Goal: Information Seeking & Learning: Learn about a topic

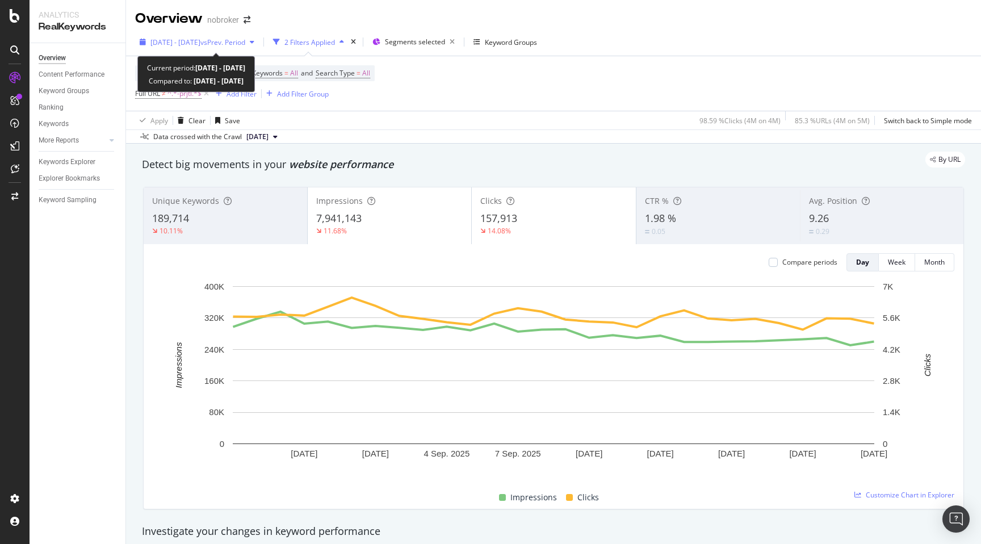
click at [192, 41] on span "2025 Aug. 26th - Sep. 22nd" at bounding box center [175, 42] width 50 height 10
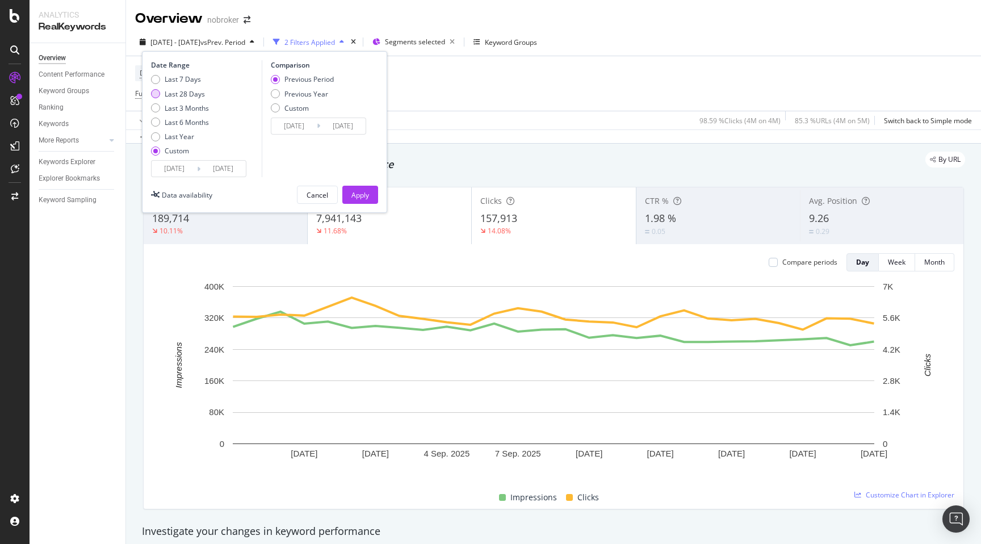
click at [182, 93] on div "Last 28 Days" at bounding box center [185, 94] width 40 height 10
type input "2025/08/28"
type input "2025/09/24"
type input "2025/07/31"
type input "2025/08/27"
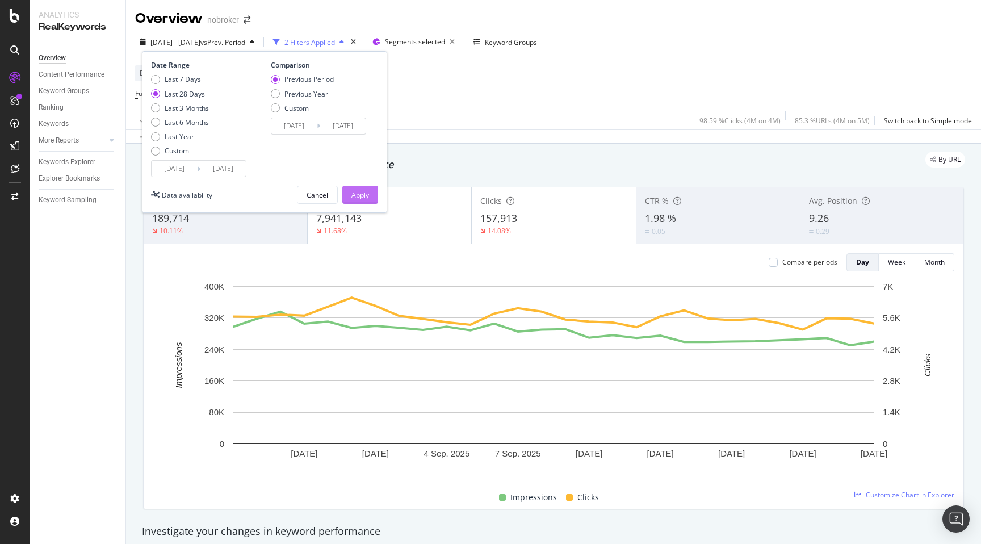
click at [365, 192] on div "Apply" at bounding box center [360, 195] width 18 height 10
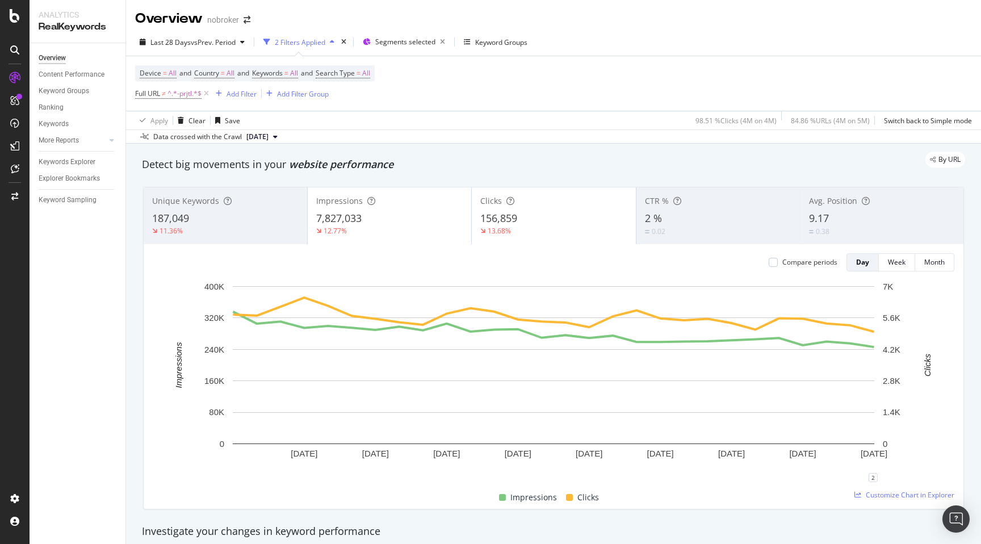
click at [555, 173] on div "Detect big movements in your website performance" at bounding box center [553, 165] width 835 height 26
click at [836, 228] on div "0.38" at bounding box center [823, 231] width 28 height 11
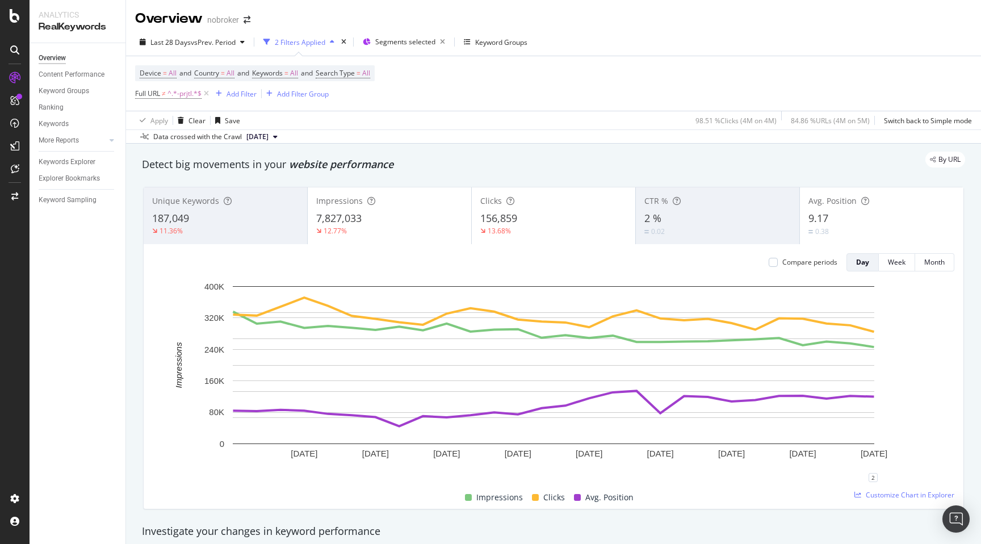
click at [488, 173] on div "Detect big movements in your website performance" at bounding box center [553, 165] width 835 height 26
click at [459, 168] on div "Detect big movements in your website performance" at bounding box center [553, 164] width 823 height 15
click at [209, 40] on span "vs Prev. Period" at bounding box center [213, 42] width 45 height 10
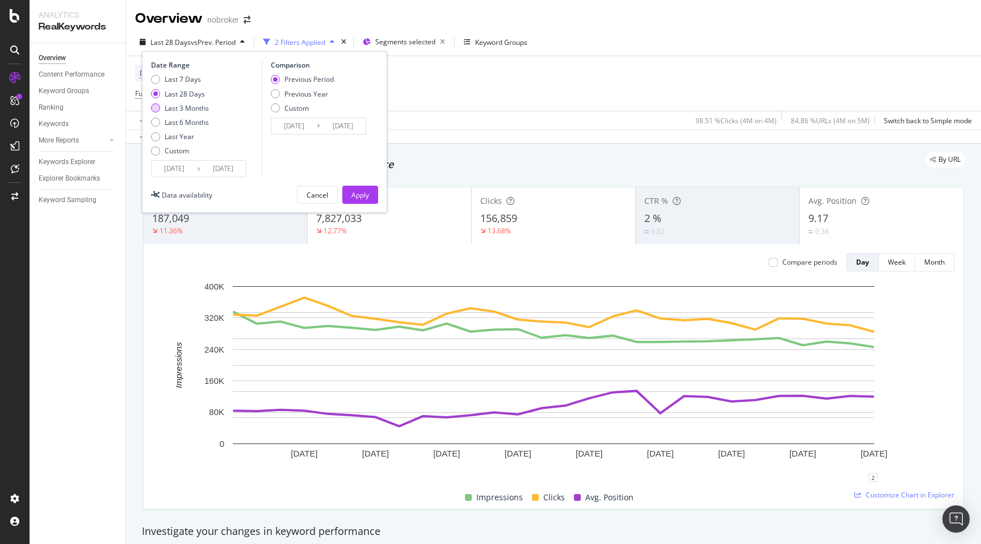
click at [174, 104] on div "Last 3 Months" at bounding box center [187, 108] width 44 height 10
type input "2025/06/25"
type input "2025/03/25"
type input "2025/06/24"
click at [360, 200] on div "Apply" at bounding box center [360, 194] width 18 height 17
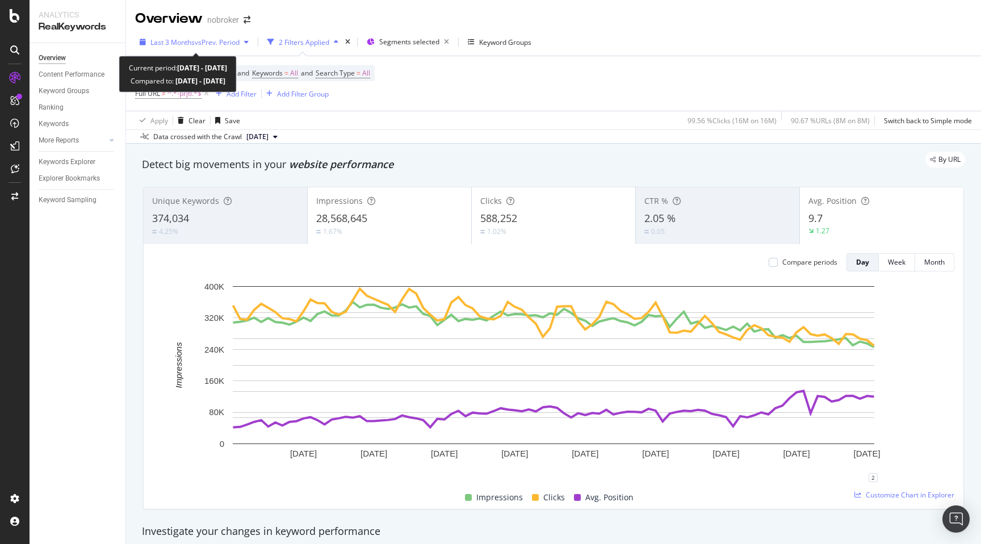
click at [183, 38] on span "Last 3 Months" at bounding box center [172, 42] width 44 height 10
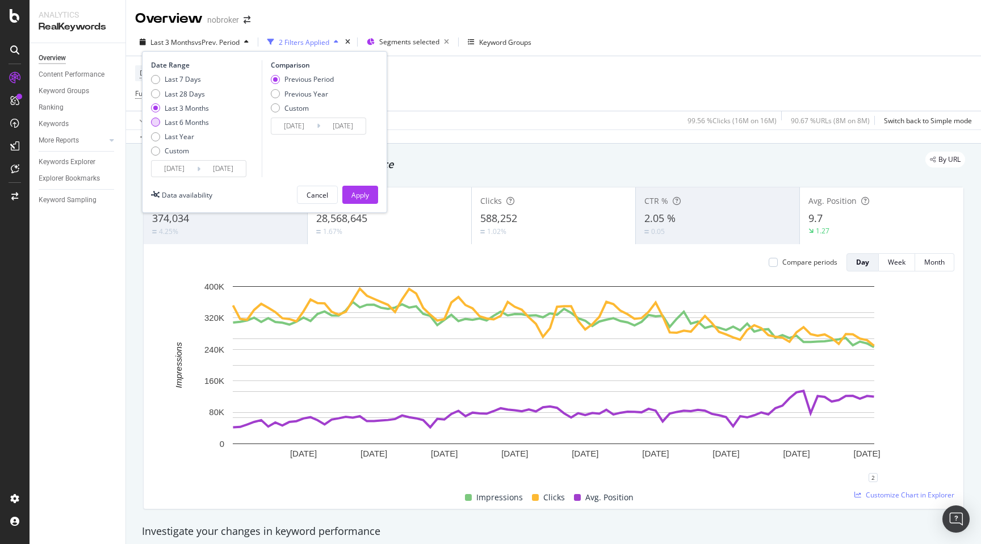
click at [178, 122] on div "Last 6 Months" at bounding box center [187, 123] width 44 height 10
type input "2025/03/25"
type input "2024/09/22"
type input "2025/03/24"
click at [367, 199] on div "Apply" at bounding box center [360, 195] width 18 height 10
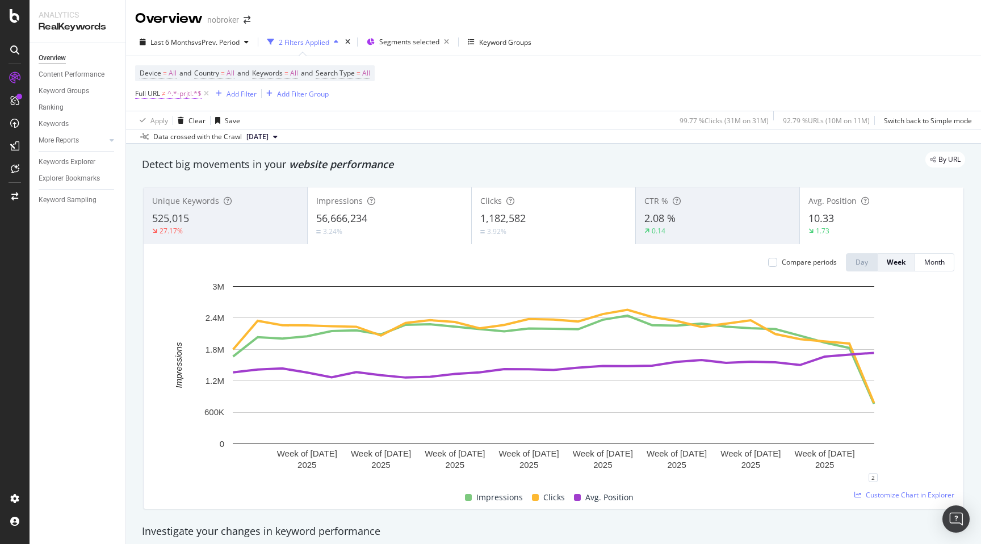
click at [181, 93] on span "^.*-prjtl.*$" at bounding box center [184, 94] width 34 height 16
click at [166, 117] on span "Doesn't contain" at bounding box center [169, 121] width 49 height 10
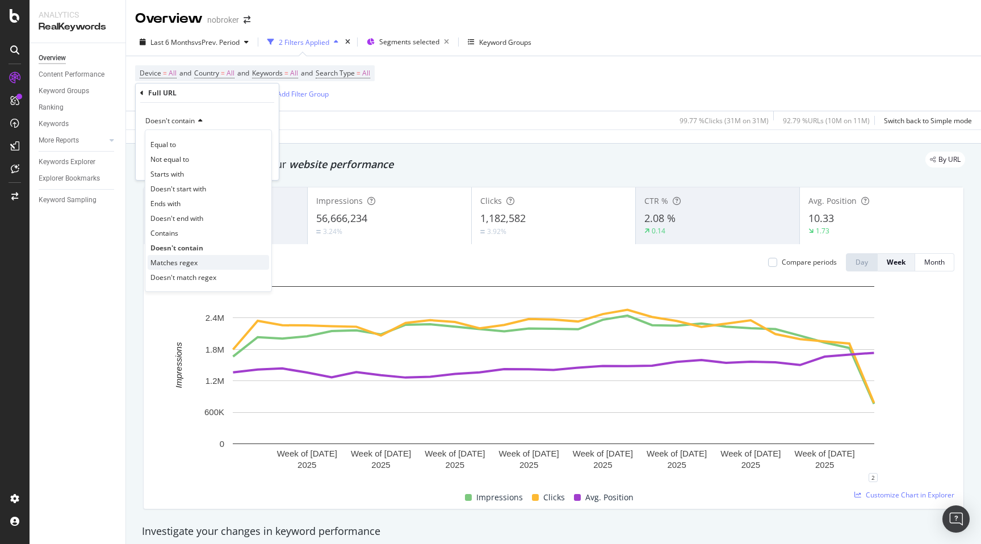
click at [182, 263] on span "Matches regex" at bounding box center [173, 263] width 47 height 10
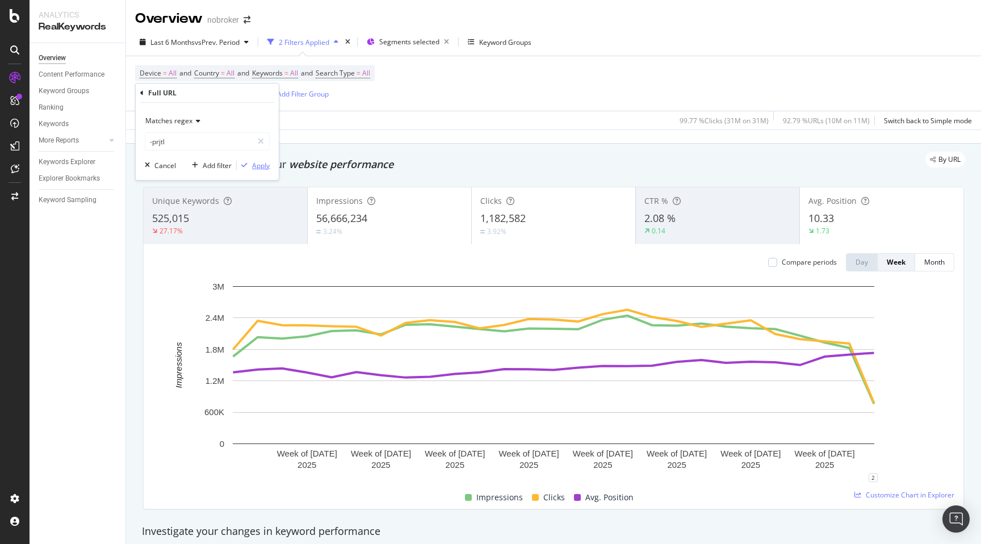
click at [257, 166] on div "Apply" at bounding box center [261, 166] width 18 height 10
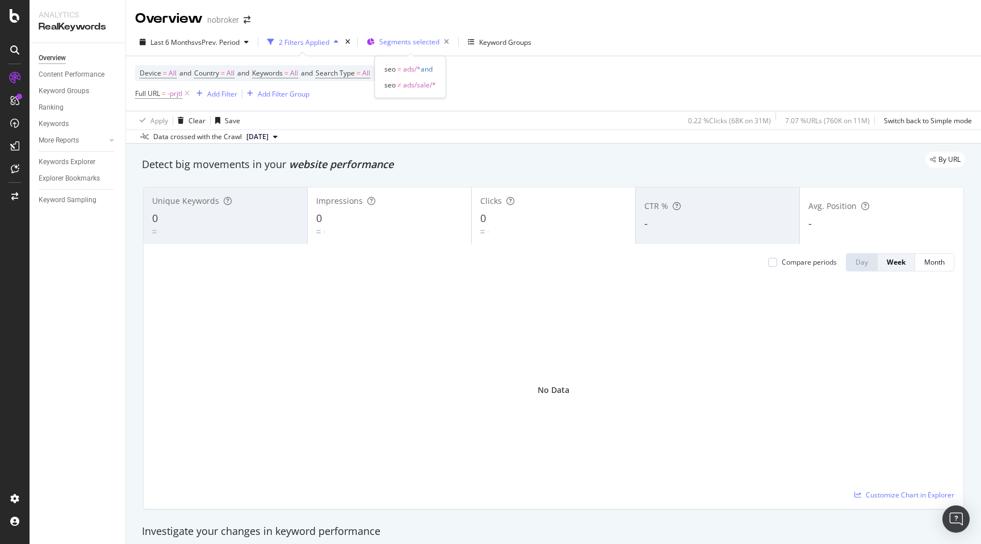
click at [400, 40] on span "Segments selected" at bounding box center [409, 42] width 60 height 10
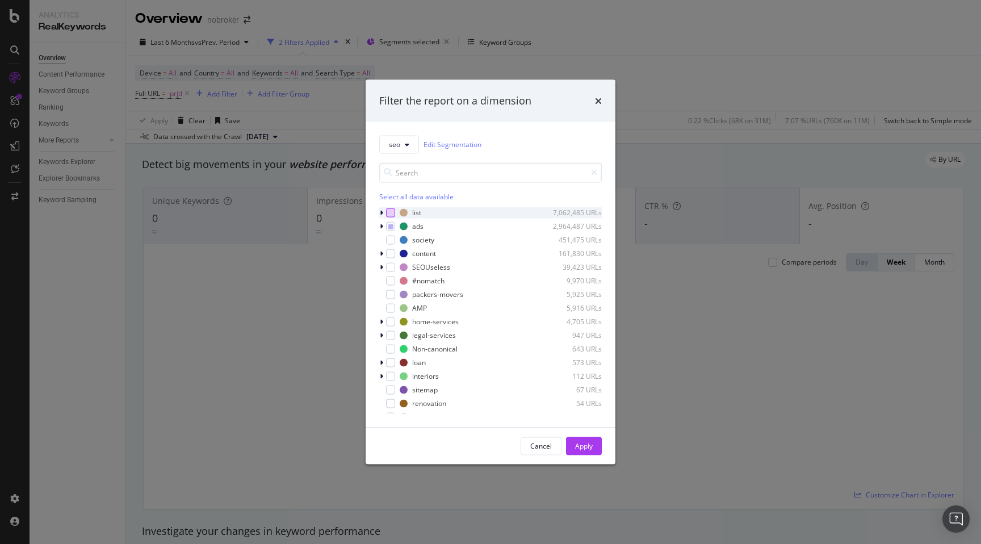
click at [389, 211] on div "modal" at bounding box center [390, 212] width 9 height 9
click at [391, 228] on icon "modal" at bounding box center [390, 226] width 5 height 6
click at [582, 451] on div "Apply" at bounding box center [584, 445] width 18 height 17
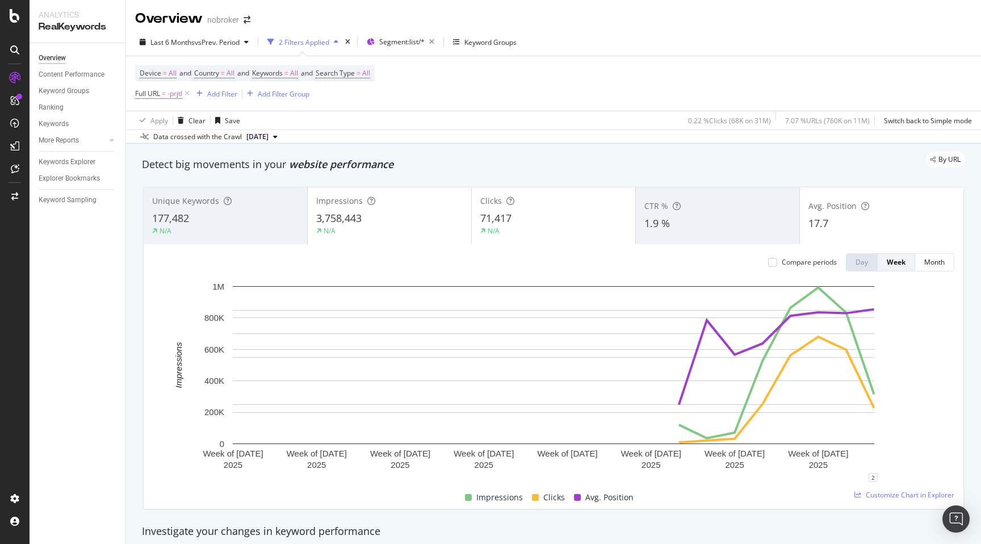
click at [527, 170] on div "Detect big movements in your website performance" at bounding box center [553, 164] width 823 height 15
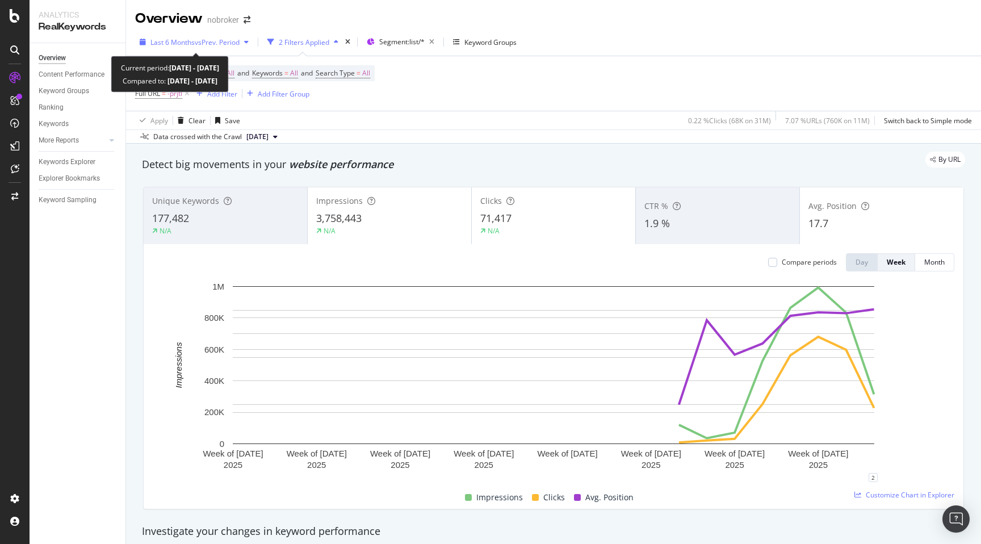
click at [183, 41] on span "Last 6 Months" at bounding box center [172, 42] width 44 height 10
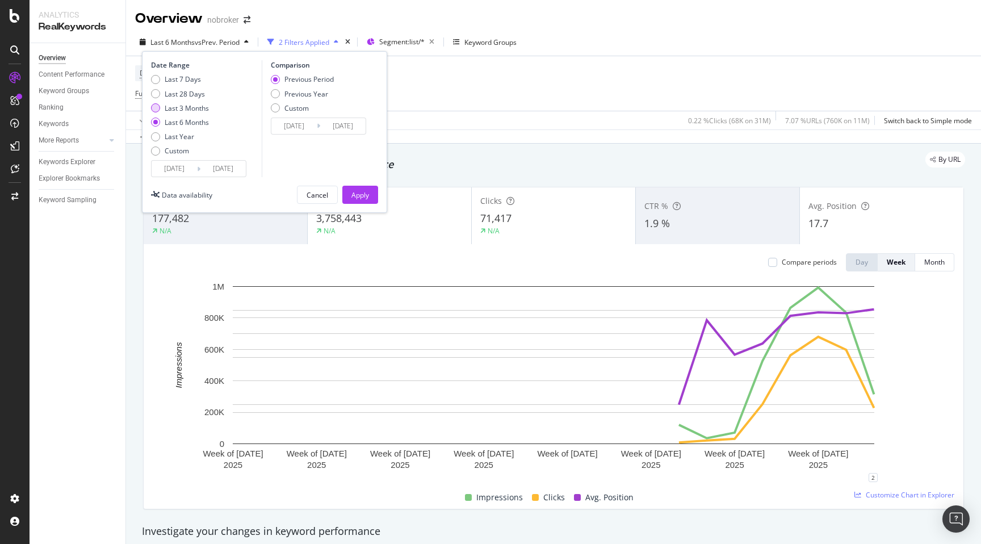
click at [184, 107] on div "Last 3 Months" at bounding box center [187, 108] width 44 height 10
type input "2025/06/25"
type input "2025/03/25"
type input "2025/06/24"
click at [357, 196] on div "Apply" at bounding box center [360, 195] width 18 height 10
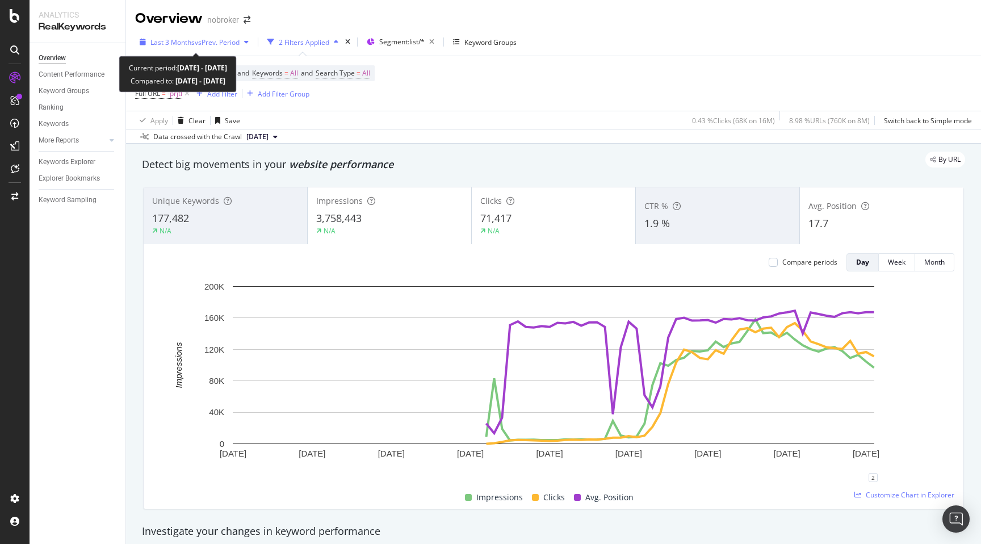
click at [181, 42] on span "Last 3 Months" at bounding box center [172, 42] width 44 height 10
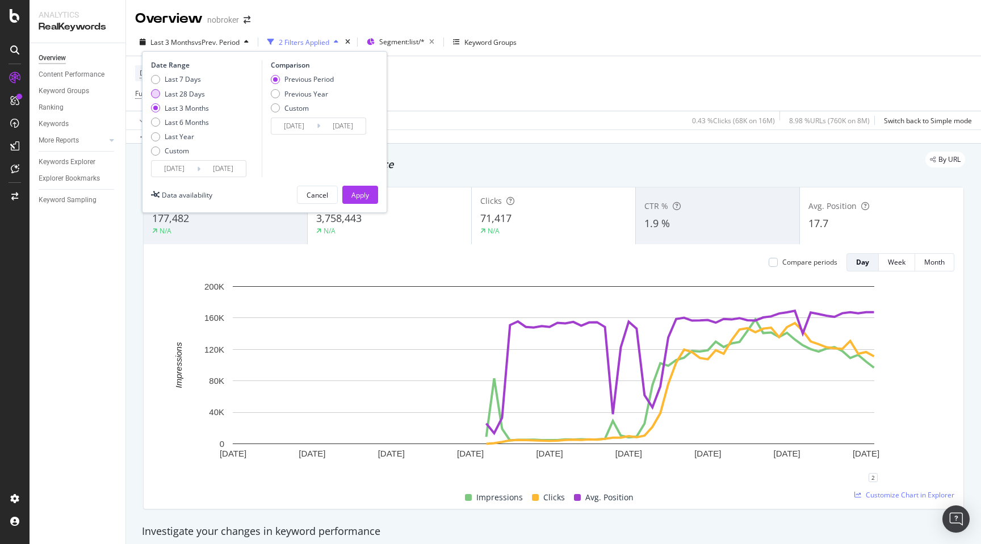
click at [179, 94] on div "Last 28 Days" at bounding box center [185, 94] width 40 height 10
type input "2025/08/28"
type input "2025/07/31"
type input "2025/08/27"
click at [352, 191] on div "Apply" at bounding box center [360, 195] width 18 height 10
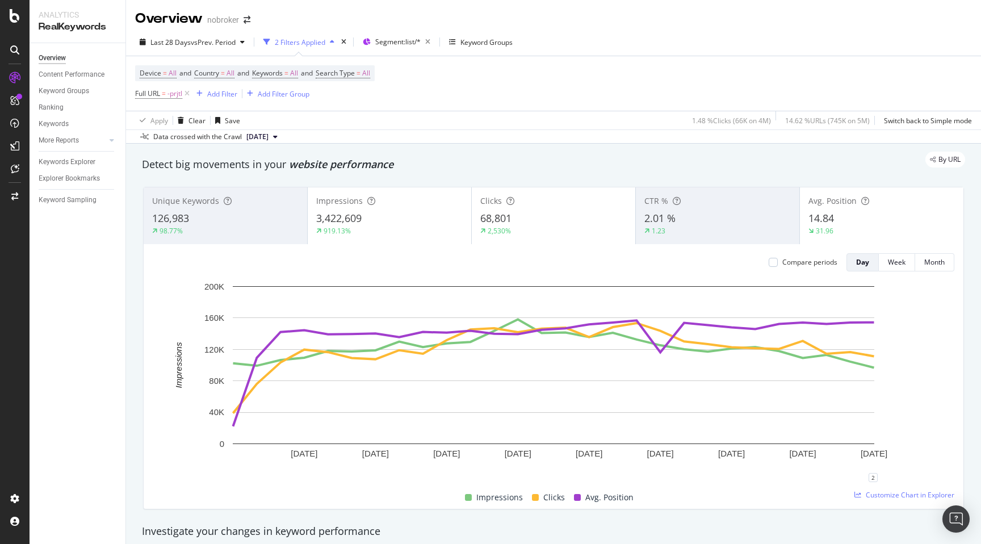
click at [857, 223] on div "14.84" at bounding box center [881, 218] width 146 height 15
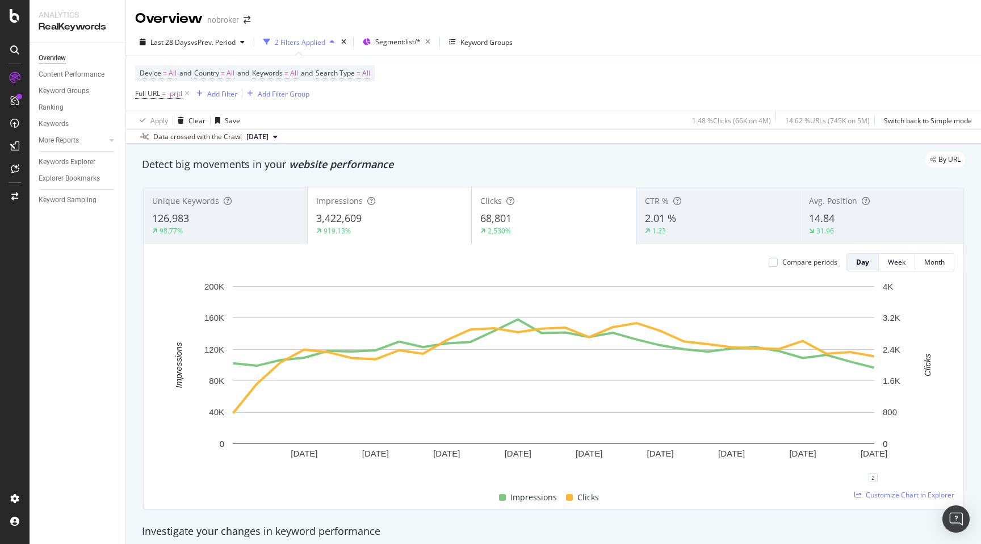
click at [828, 216] on span "14.84" at bounding box center [822, 218] width 26 height 14
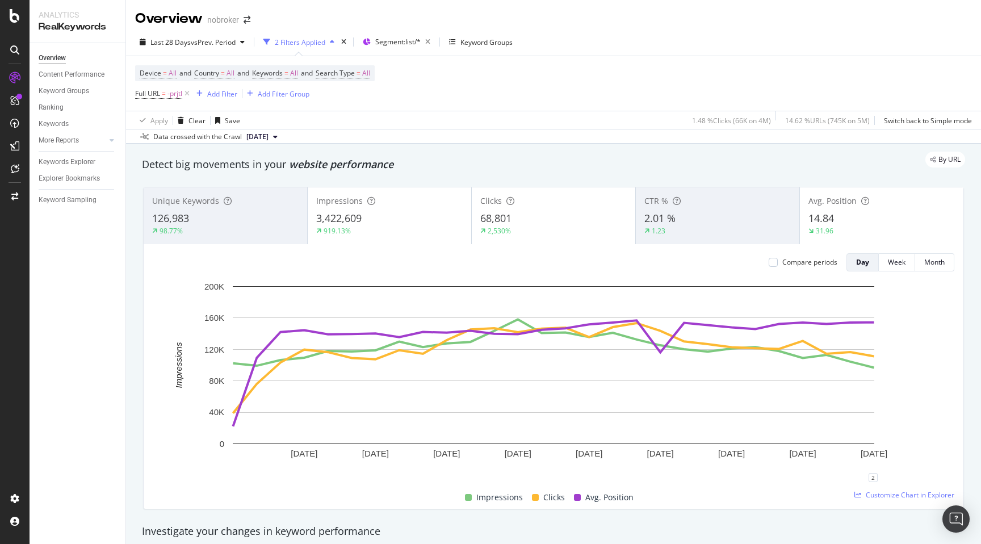
click at [660, 220] on span "2.01 %" at bounding box center [659, 218] width 31 height 14
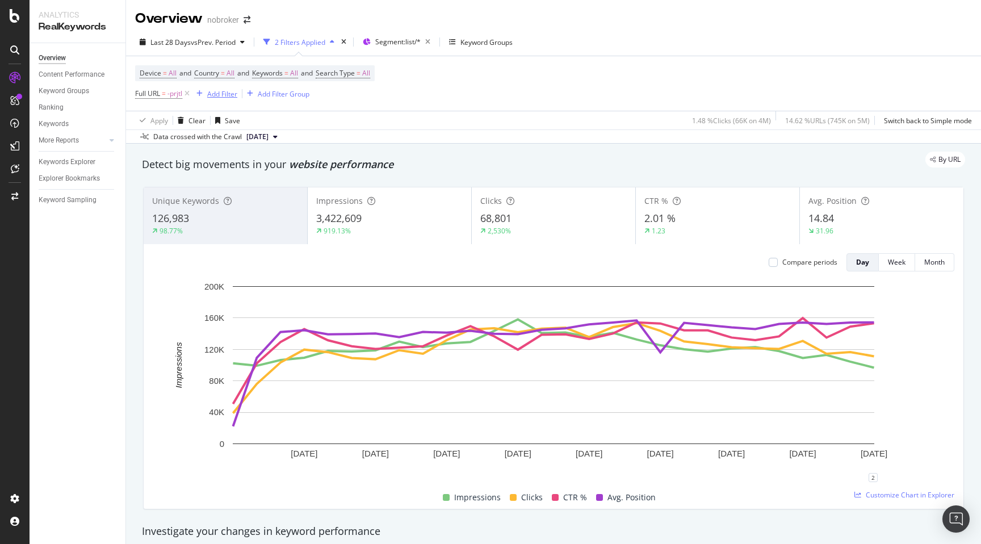
click at [215, 90] on div "Add Filter" at bounding box center [222, 94] width 30 height 10
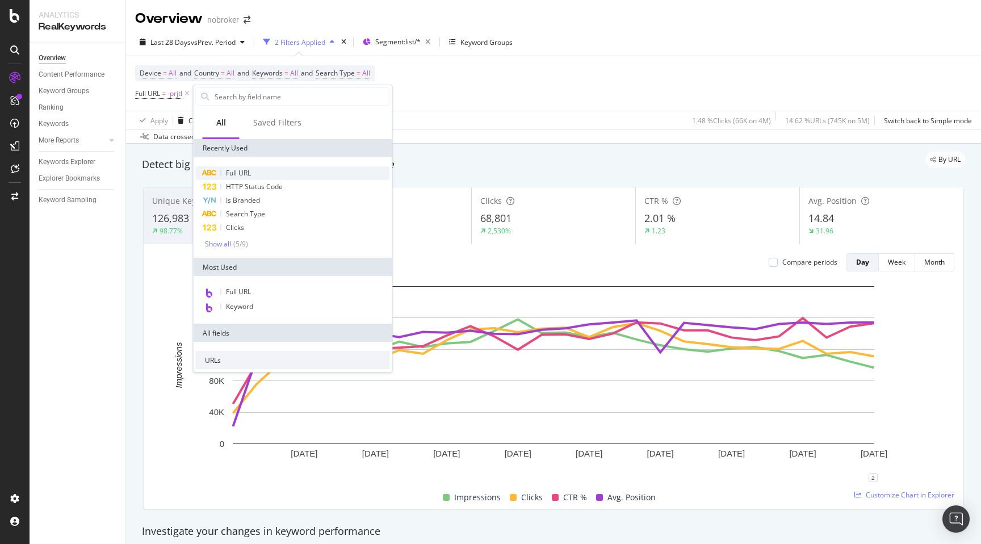
click at [247, 173] on span "Full URL" at bounding box center [238, 173] width 25 height 10
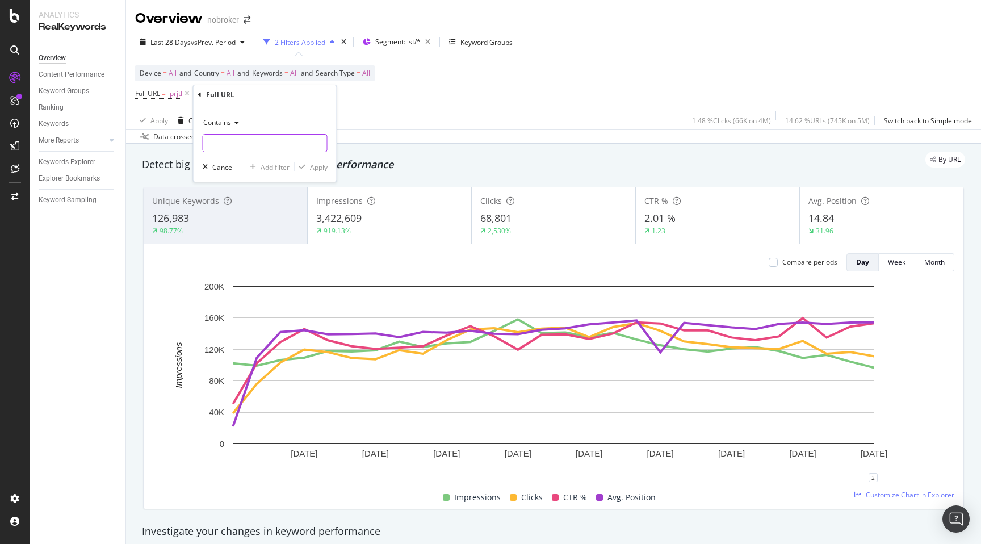
click at [241, 149] on input "text" at bounding box center [265, 143] width 124 height 18
type input "-rent-"
click at [315, 163] on div "Apply" at bounding box center [319, 167] width 18 height 10
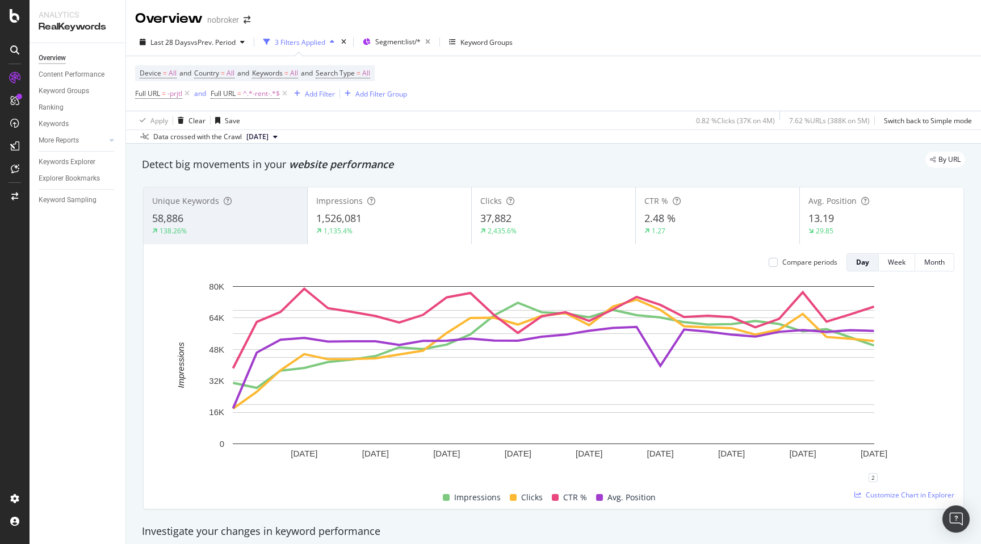
click at [244, 215] on div "58,886" at bounding box center [225, 218] width 146 height 15
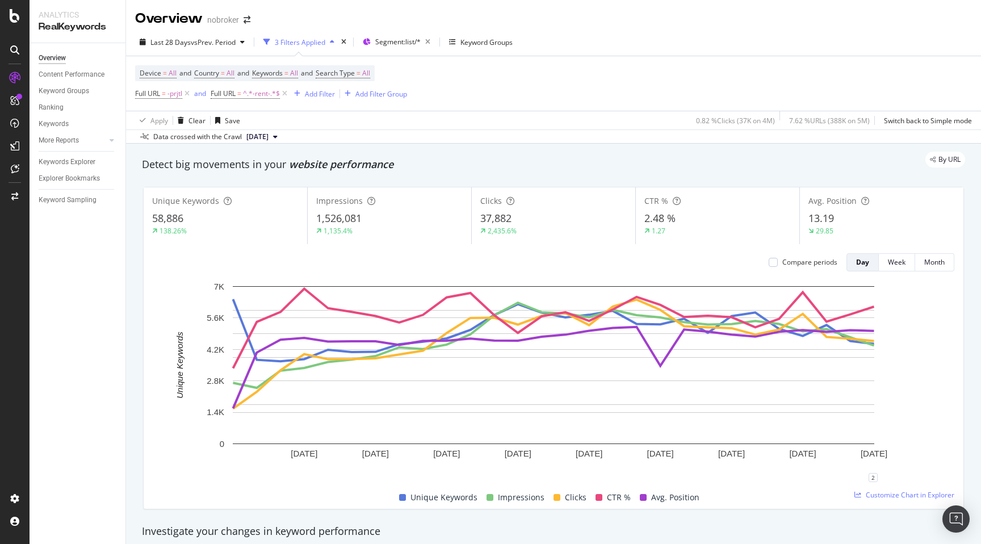
click at [854, 232] on div "29.85" at bounding box center [881, 231] width 146 height 10
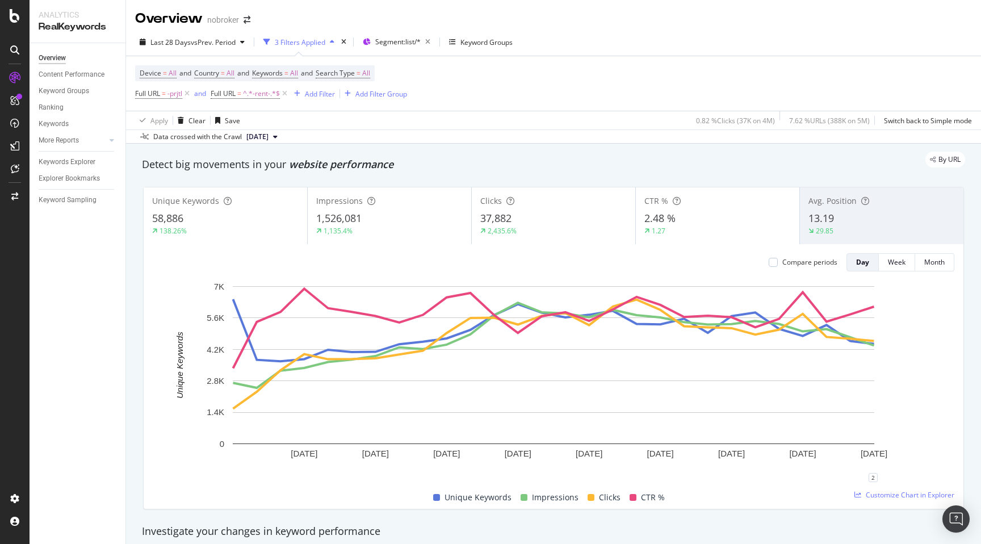
click at [716, 220] on div "2.48 %" at bounding box center [717, 218] width 146 height 15
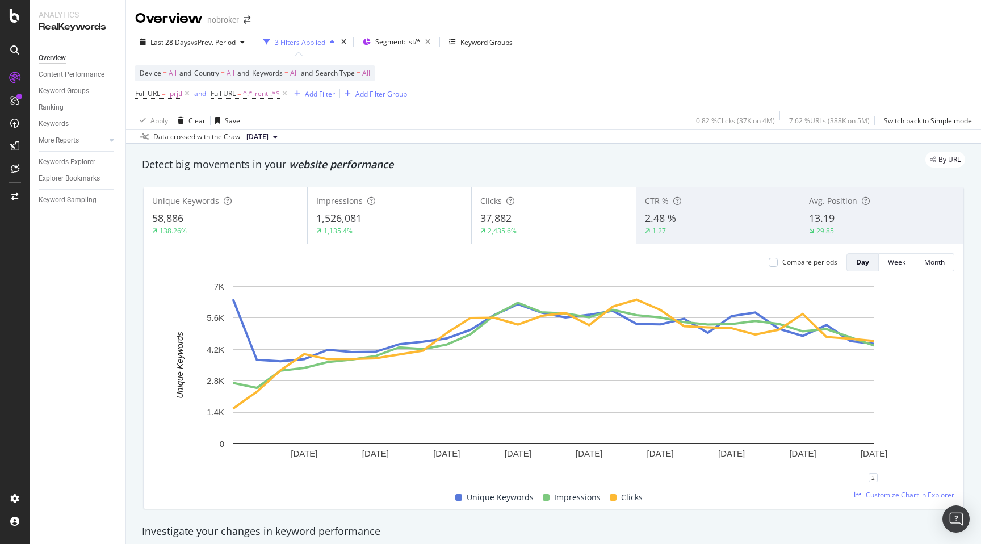
click at [247, 233] on div "138.26%" at bounding box center [225, 231] width 146 height 10
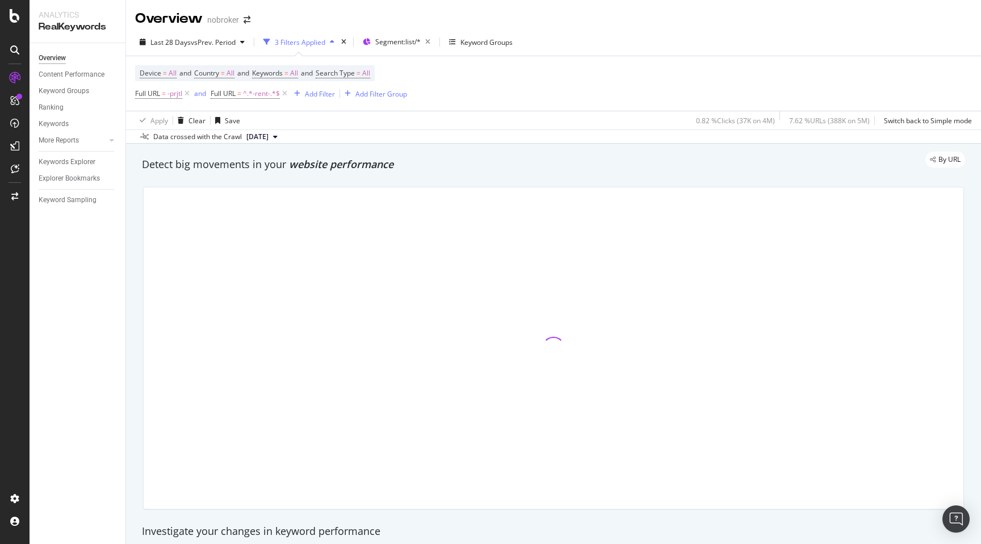
click at [137, 304] on div at bounding box center [553, 348] width 835 height 341
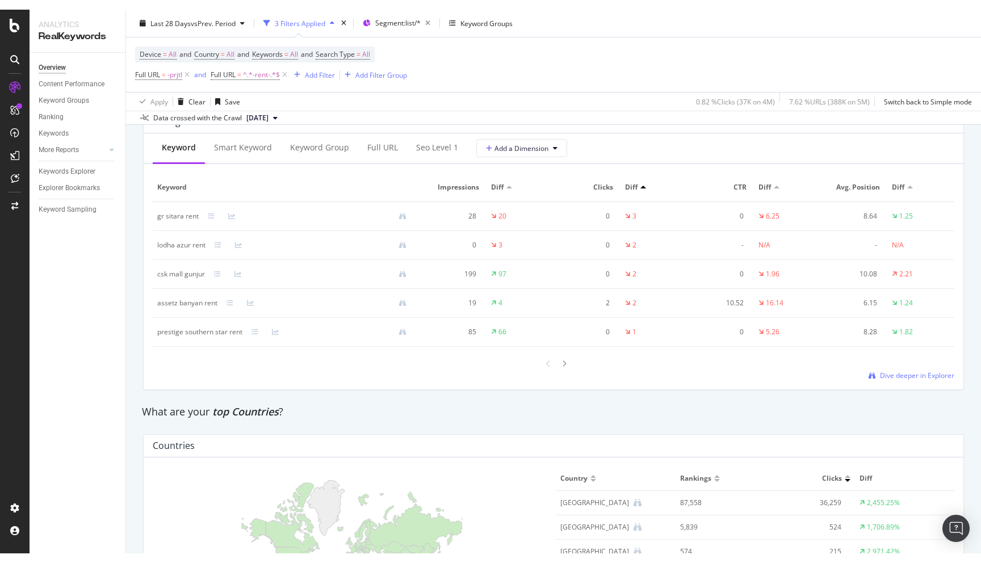
scroll to position [1359, 0]
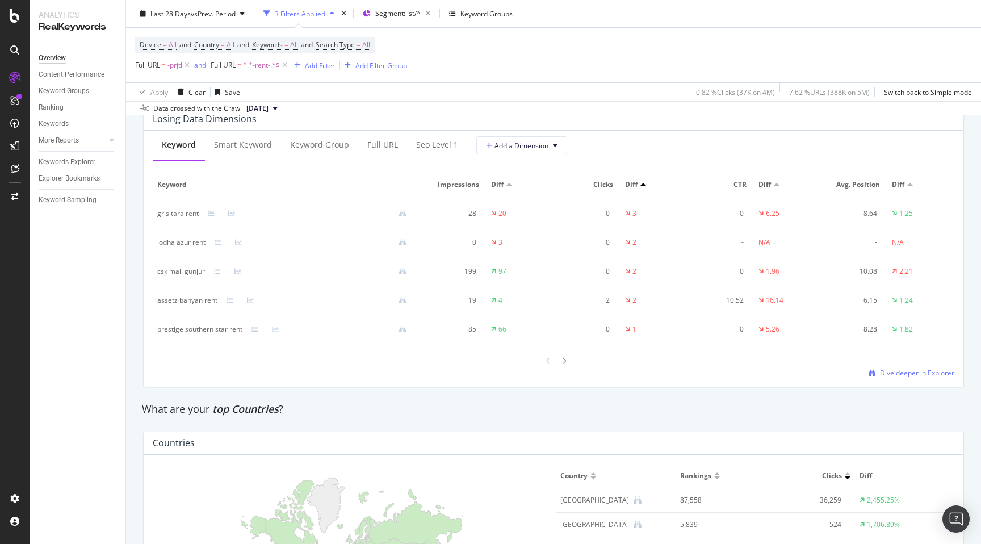
click at [161, 307] on td "assetz banyan rent" at bounding box center [286, 300] width 267 height 29
copy div "assetz banyan rent"
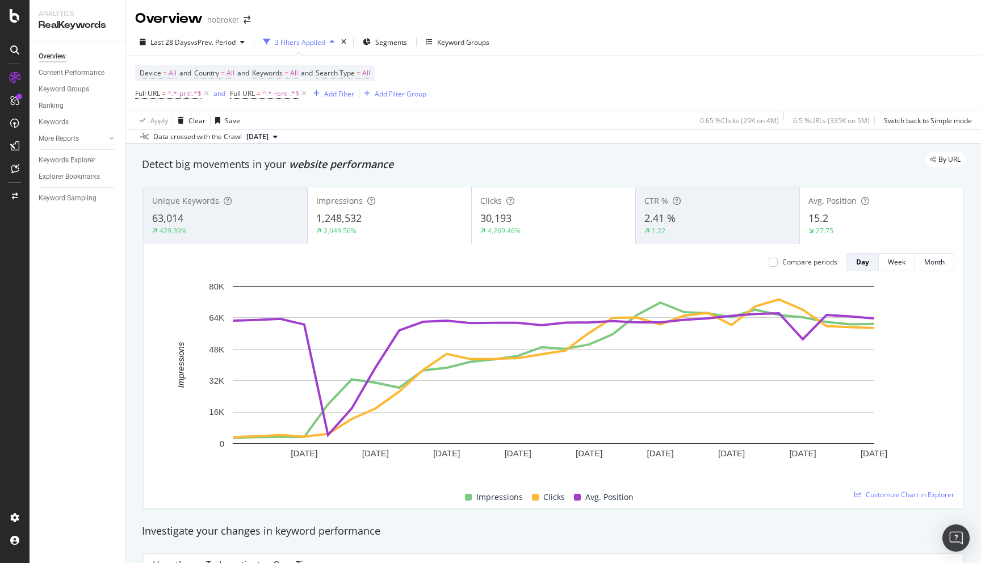
click at [570, 154] on div "By URL" at bounding box center [548, 160] width 835 height 16
click at [282, 95] on span "^.*-rent-.*$" at bounding box center [280, 94] width 37 height 16
click at [280, 141] on input "-rent-" at bounding box center [294, 141] width 107 height 18
click at [254, 139] on input "-rent-" at bounding box center [294, 141] width 107 height 18
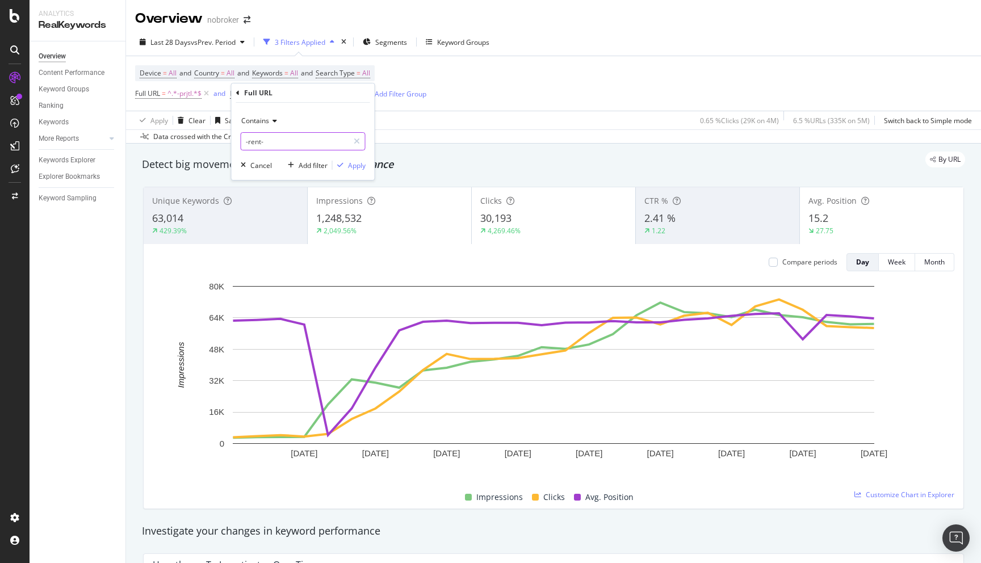
click at [254, 139] on input "-rent-" at bounding box center [294, 141] width 107 height 18
type input "-sale-"
click at [346, 160] on div "Apply" at bounding box center [349, 165] width 33 height 10
click at [413, 154] on div "By URL" at bounding box center [548, 160] width 835 height 16
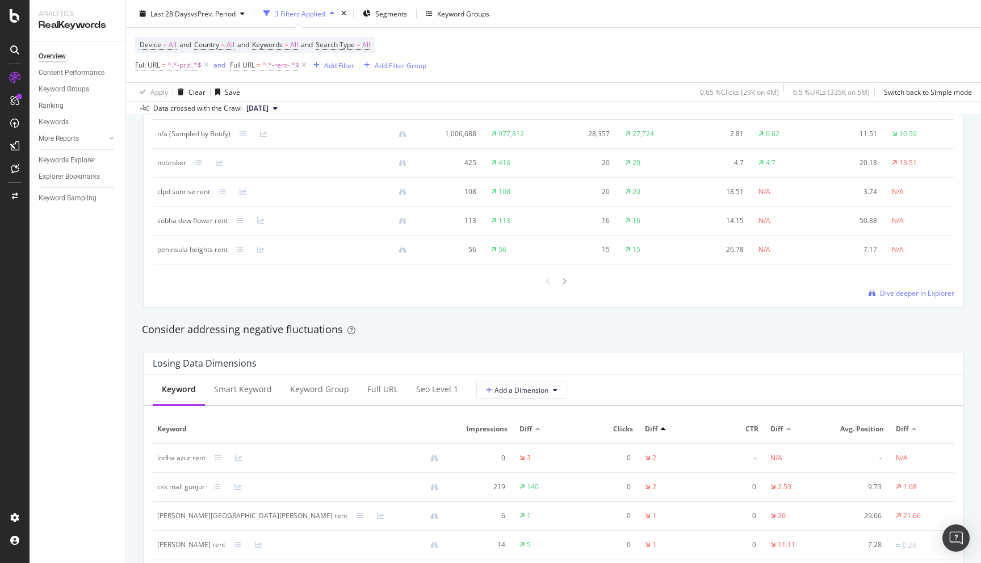
scroll to position [1319, 0]
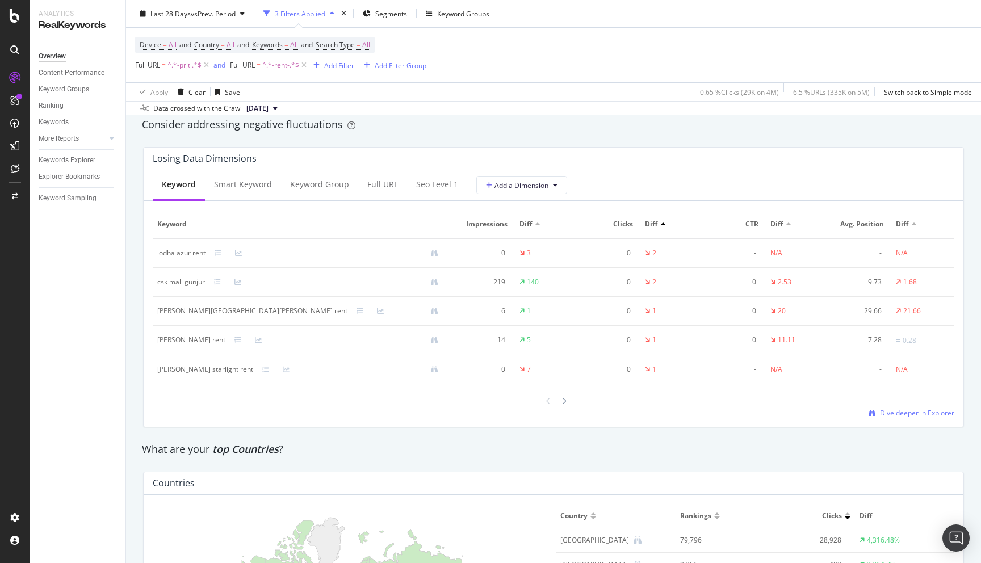
click at [165, 370] on div "vaswani starlight rent" at bounding box center [205, 369] width 96 height 10
copy div "vaswani starlight rent"
click at [132, 289] on div "By URL Detect big movements in your website performance Unique Keywords 63,014 …" at bounding box center [553, 29] width 855 height 2411
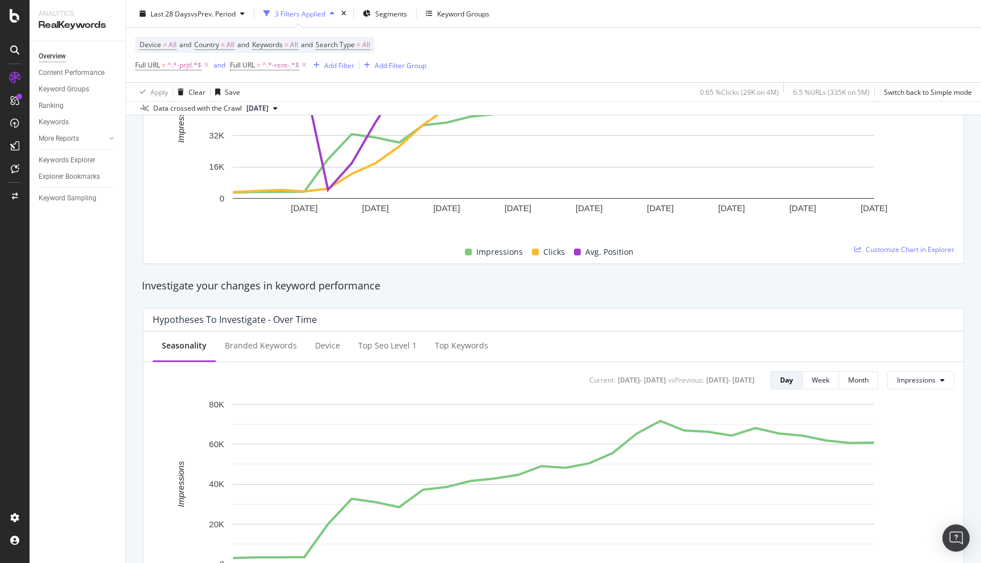
scroll to position [0, 0]
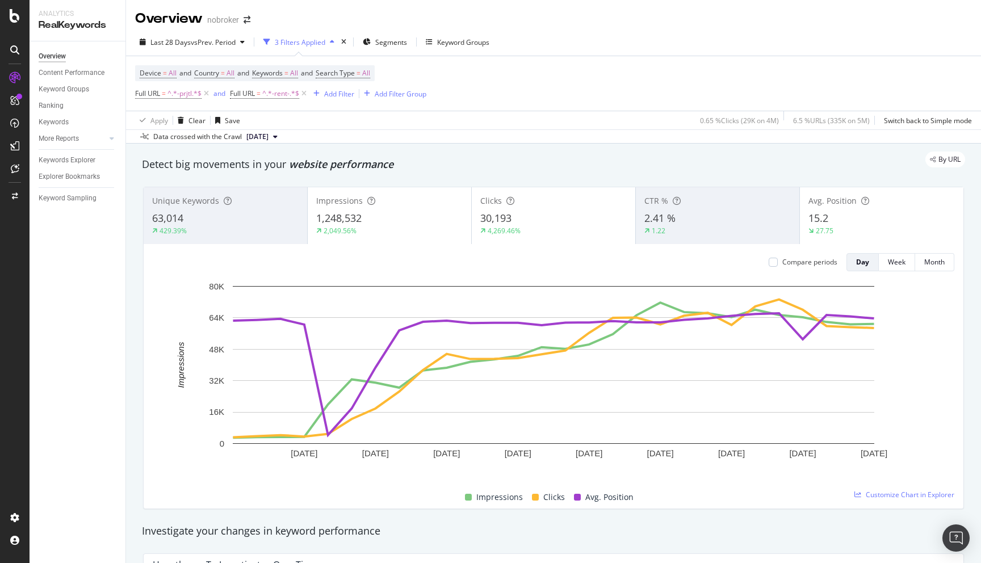
click at [711, 161] on div "By URL" at bounding box center [548, 160] width 835 height 16
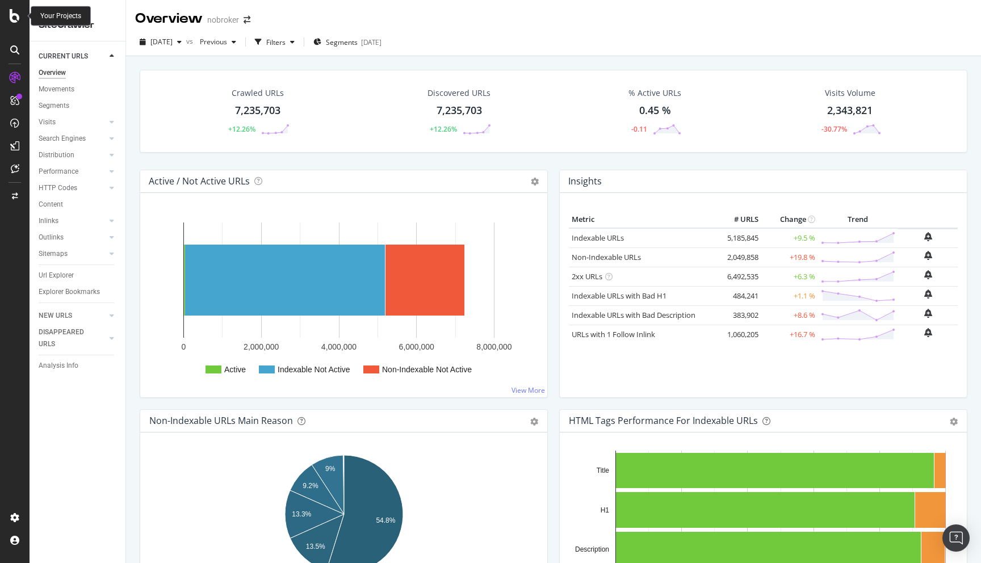
click at [16, 17] on icon at bounding box center [15, 16] width 10 height 14
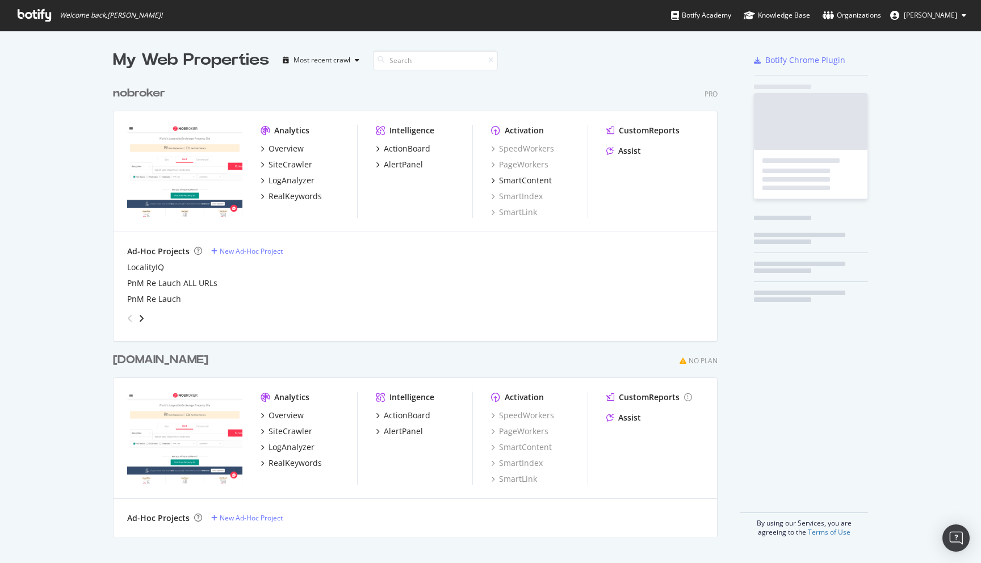
scroll to position [466, 614]
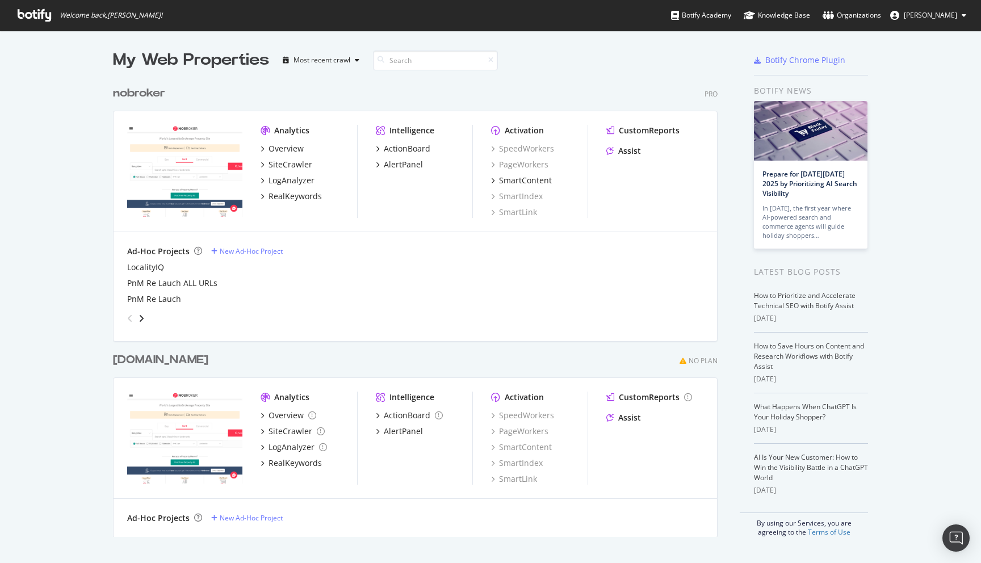
click at [82, 339] on div "My Web Properties Most recent crawl nobroker Pro Analytics Overview SiteCrawler…" at bounding box center [490, 293] width 981 height 525
click at [540, 213] on div "SmartLink" at bounding box center [539, 212] width 97 height 11
click at [536, 223] on div "Analytics Overview SiteCrawler LogAnalyzer RealKeywords Intelligence ActionBoar…" at bounding box center [415, 171] width 603 height 121
